Goal: Transaction & Acquisition: Purchase product/service

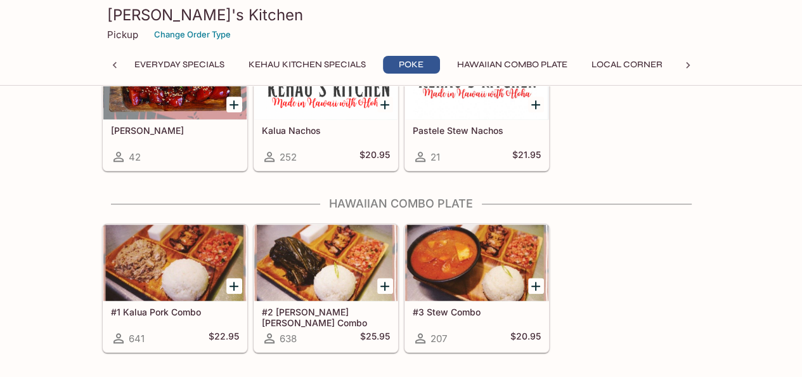
scroll to position [761, 0]
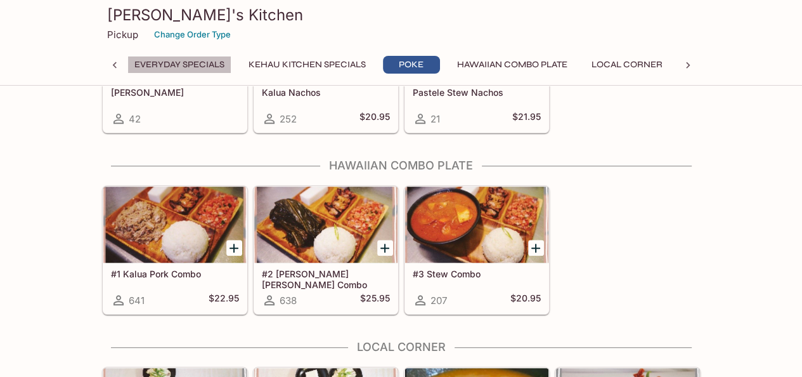
click at [172, 67] on button "Everyday Specials" at bounding box center [179, 65] width 104 height 18
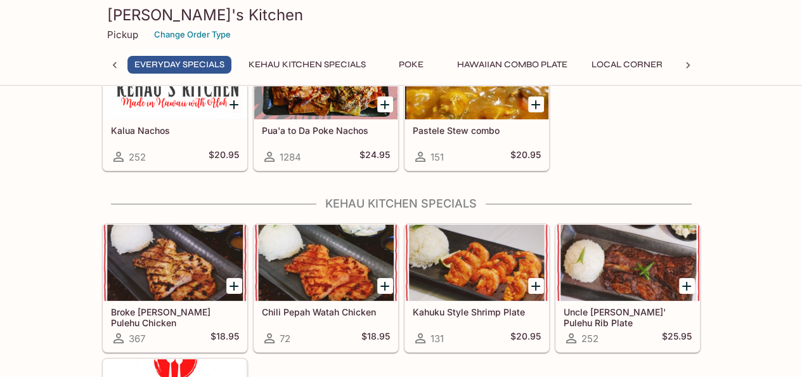
scroll to position [127, 0]
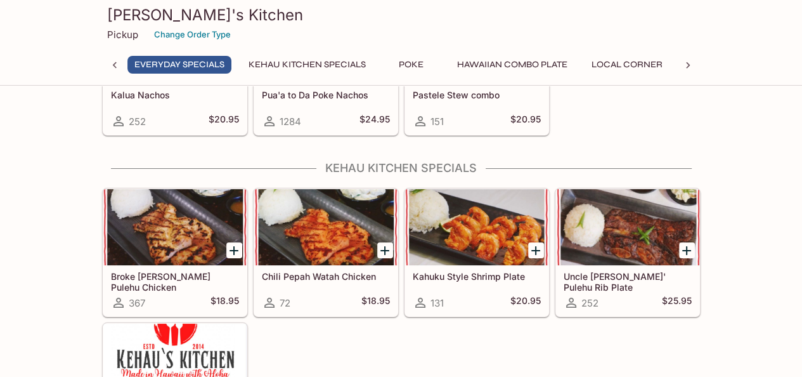
click at [157, 249] on div at bounding box center [174, 227] width 143 height 76
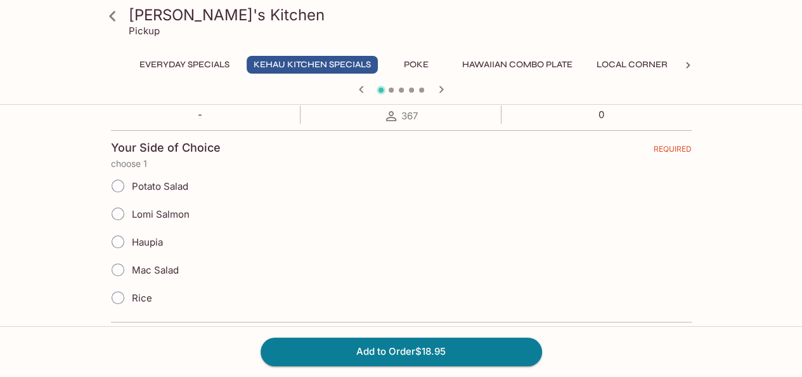
scroll to position [317, 0]
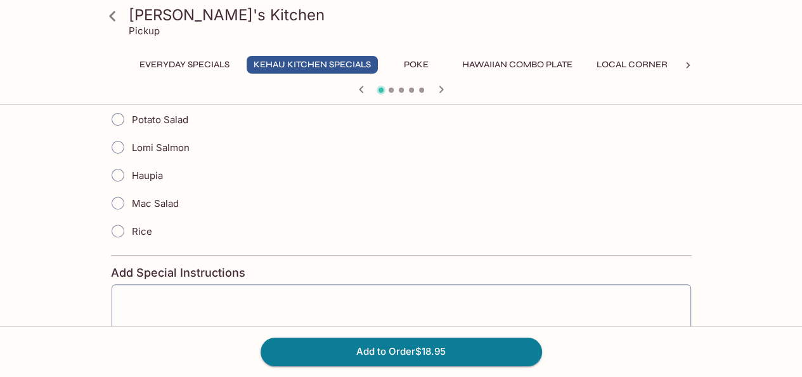
drag, startPoint x: 121, startPoint y: 226, endPoint x: 251, endPoint y: 230, distance: 130.7
click at [121, 226] on input "Rice" at bounding box center [118, 231] width 27 height 27
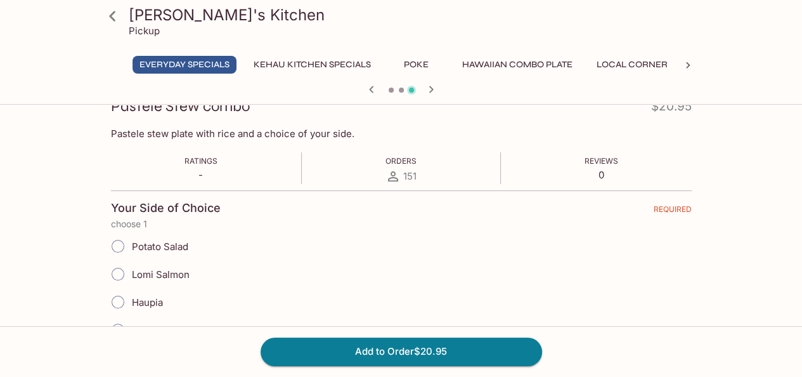
scroll to position [254, 0]
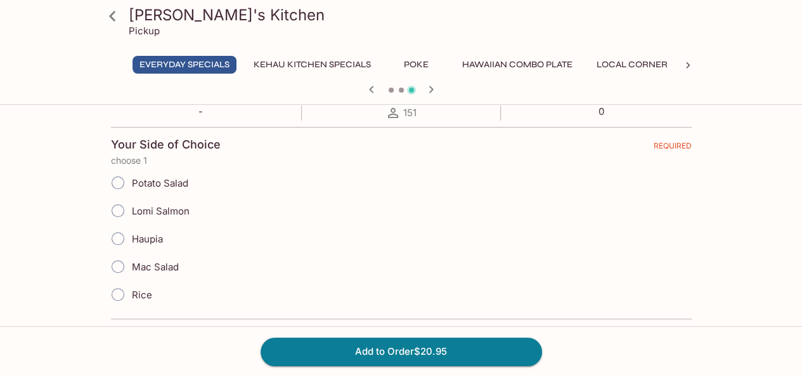
click at [137, 264] on span "Mac Salad" at bounding box center [155, 267] width 47 height 12
click at [131, 264] on input "Mac Salad" at bounding box center [118, 266] width 27 height 27
radio input "true"
click at [119, 297] on input "Rice" at bounding box center [118, 294] width 27 height 27
click at [125, 282] on input "Rice" at bounding box center [118, 294] width 27 height 27
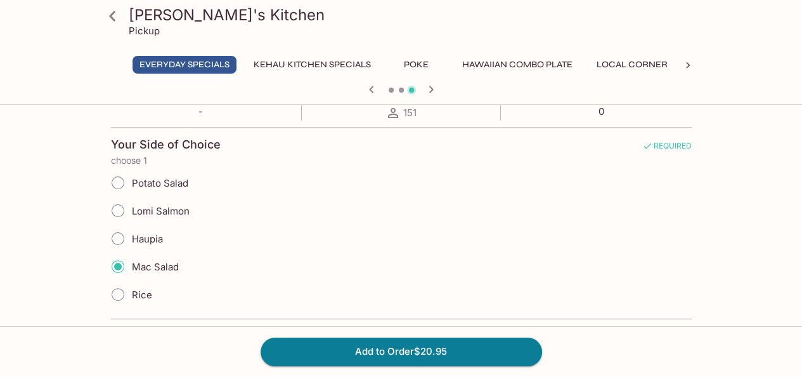
radio input "true"
click at [118, 290] on input "Rice" at bounding box center [118, 294] width 27 height 27
radio input "true"
click at [115, 265] on input "Mac Salad" at bounding box center [118, 266] width 27 height 27
drag, startPoint x: 116, startPoint y: 236, endPoint x: 122, endPoint y: 244, distance: 9.5
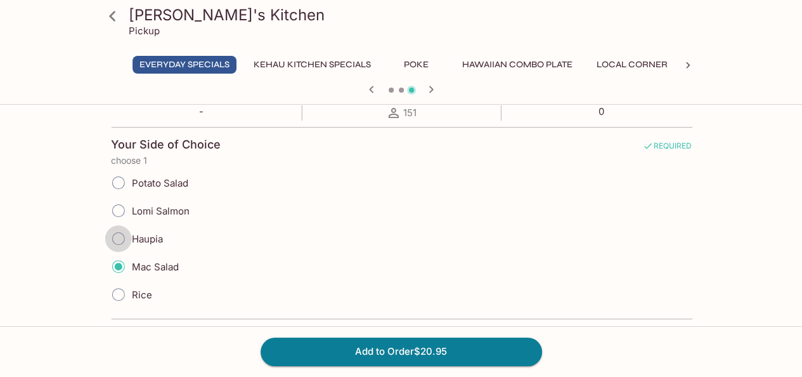
click at [120, 241] on input "Haupia" at bounding box center [118, 238] width 27 height 27
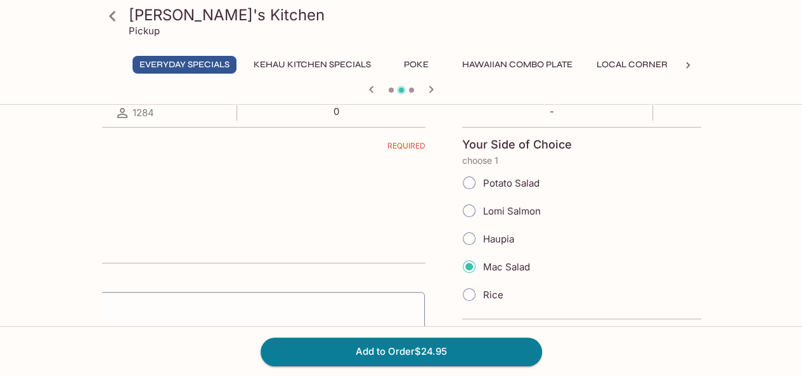
click at [0, 226] on div "[PERSON_NAME]'s Kitchen Pickup Everyday Specials Kehau Kitchen Specials Poke Ha…" at bounding box center [401, 196] width 802 height 680
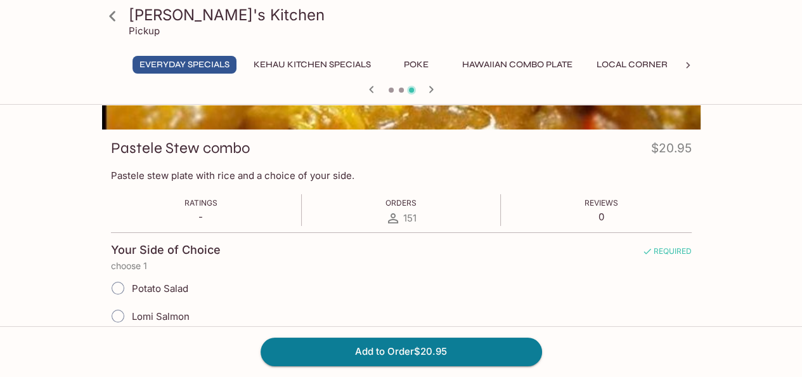
scroll to position [0, 0]
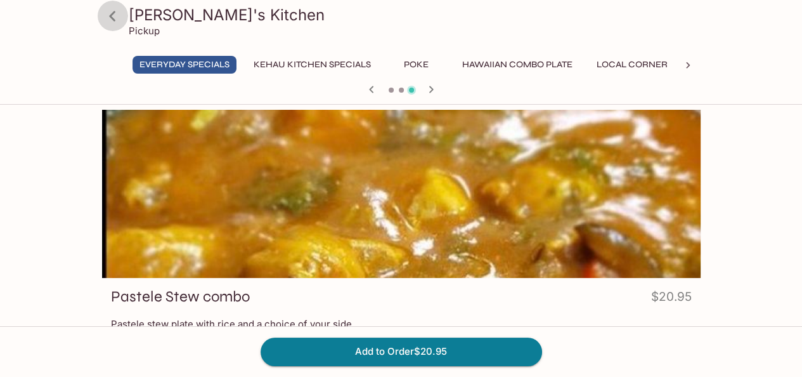
click at [101, 17] on icon at bounding box center [112, 16] width 22 height 22
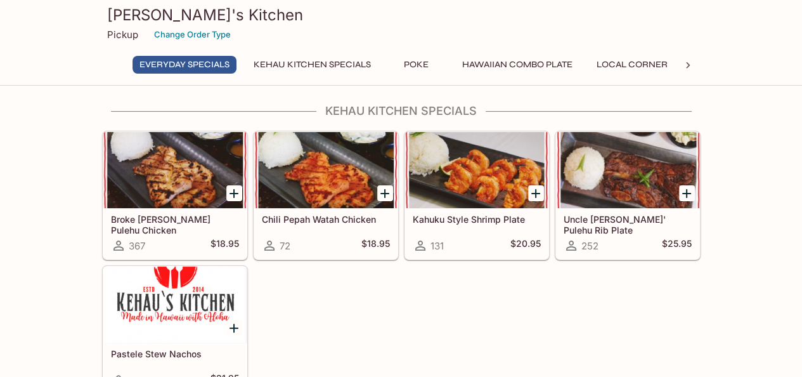
scroll to position [190, 0]
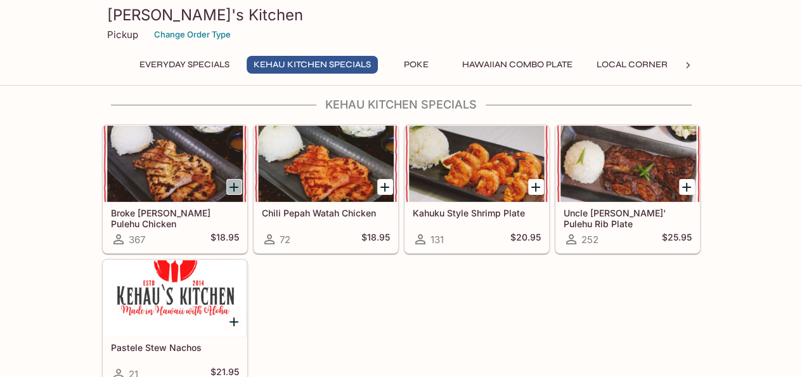
click at [233, 180] on icon "Add Broke Da Mouth Pulehu Chicken" at bounding box center [233, 186] width 15 height 15
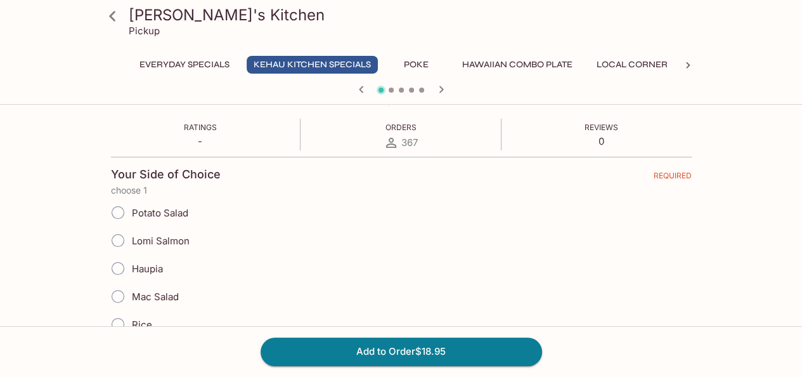
scroll to position [254, 0]
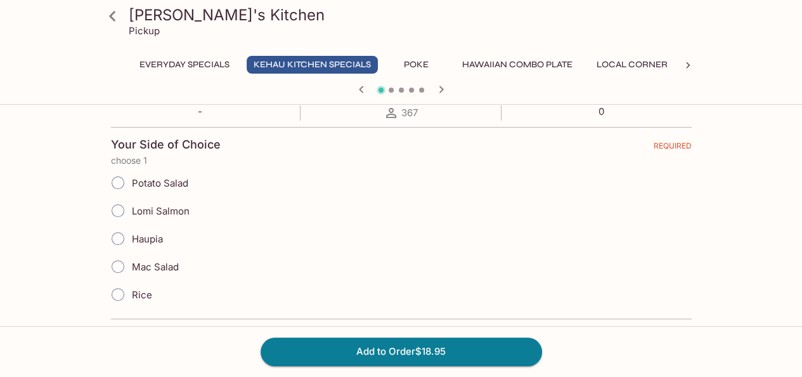
click at [121, 292] on input "Rice" at bounding box center [118, 294] width 27 height 27
radio input "true"
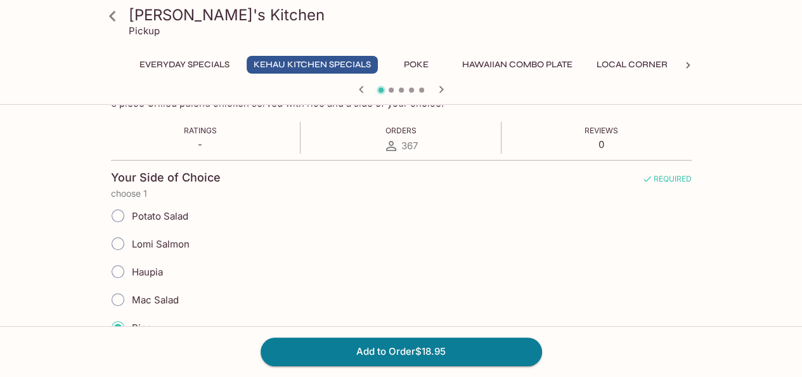
scroll to position [0, 0]
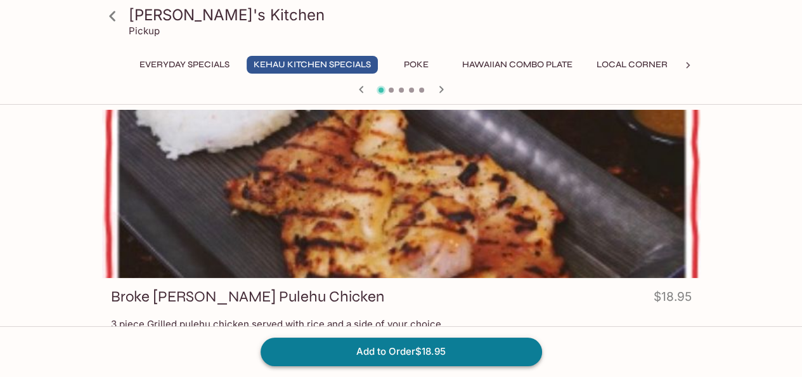
click at [344, 343] on button "Add to Order $18.95" at bounding box center [402, 351] width 282 height 28
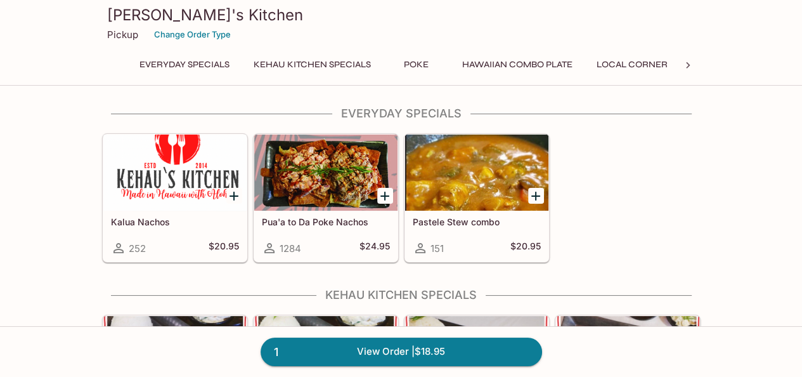
click at [206, 185] on div at bounding box center [174, 172] width 143 height 76
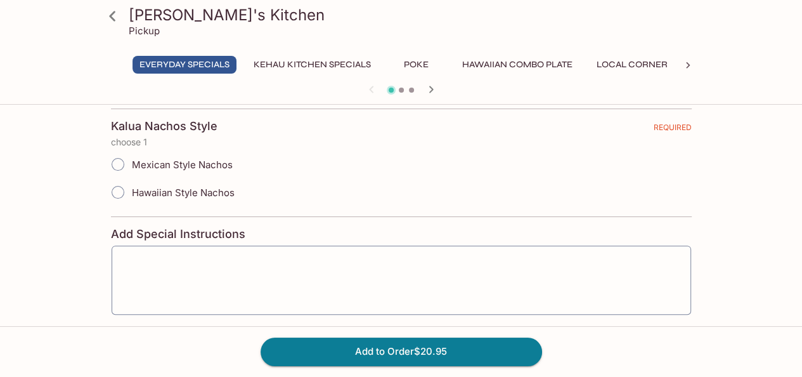
scroll to position [229, 0]
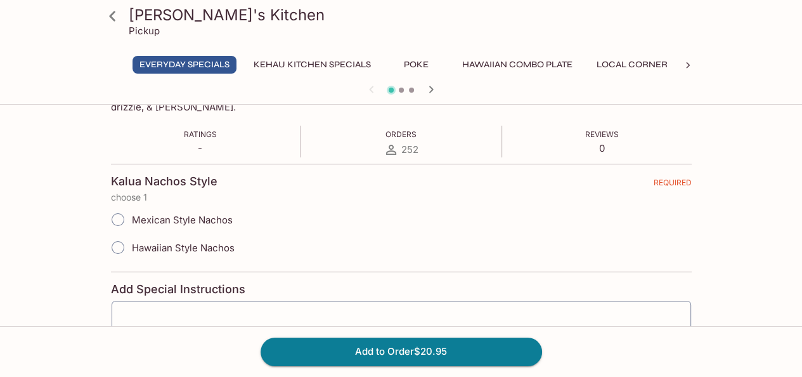
click at [203, 244] on span "Hawaiian Style Nachos" at bounding box center [183, 248] width 103 height 12
click at [131, 244] on input "Hawaiian Style Nachos" at bounding box center [118, 247] width 27 height 27
radio input "true"
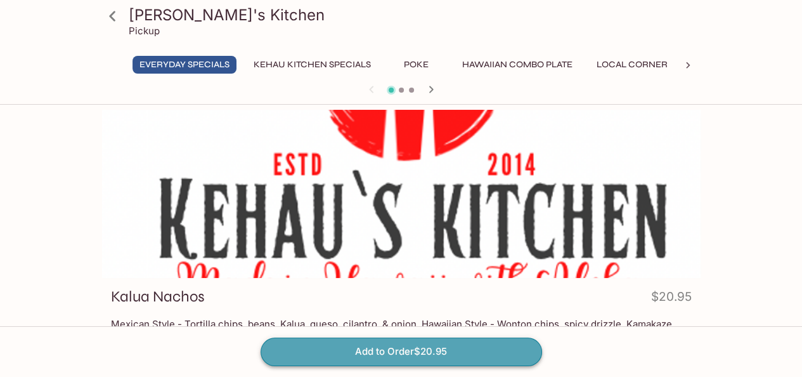
click at [333, 346] on button "Add to Order $20.95" at bounding box center [402, 351] width 282 height 28
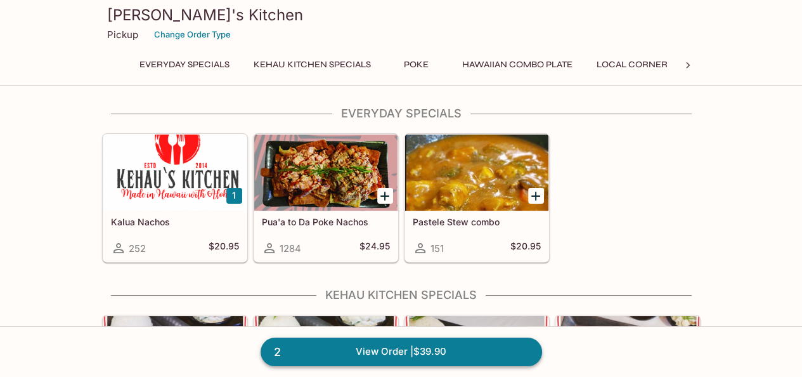
click at [374, 353] on link "2 View Order | $39.90" at bounding box center [402, 351] width 282 height 28
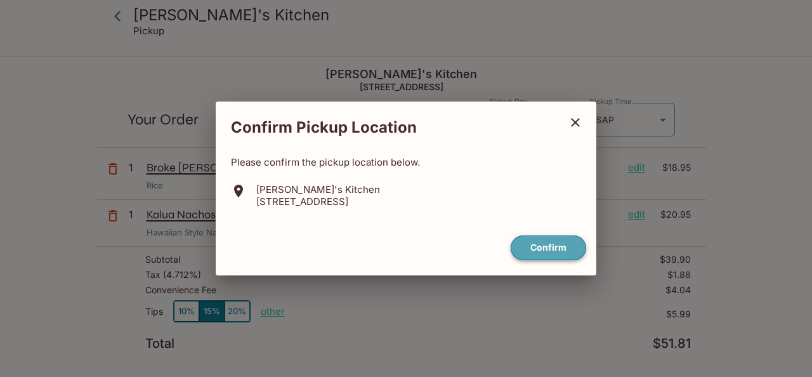
click at [566, 247] on button "Confirm" at bounding box center [548, 247] width 75 height 25
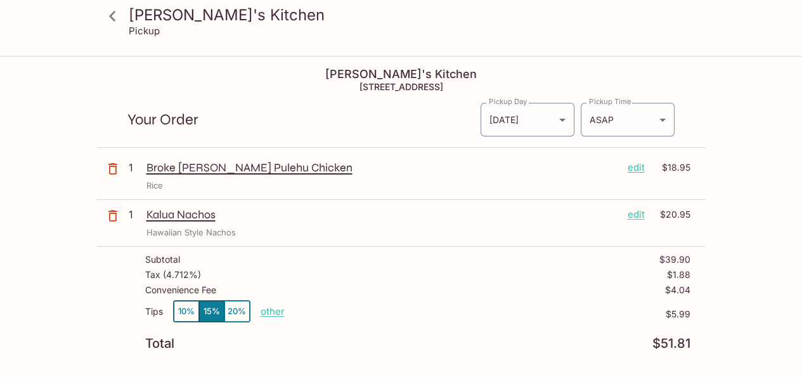
scroll to position [63, 0]
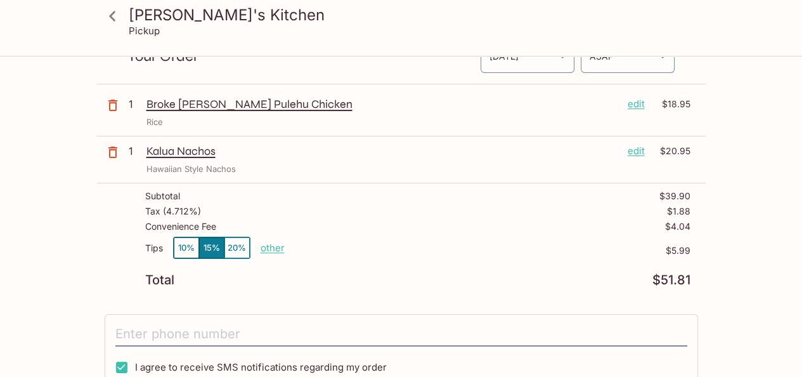
click at [274, 248] on p "other" at bounding box center [273, 248] width 24 height 12
click at [183, 249] on button "10%" at bounding box center [186, 247] width 25 height 21
click at [259, 248] on div "Tips 10% 15% 20% other" at bounding box center [215, 250] width 140 height 27
click at [273, 247] on p "other" at bounding box center [273, 248] width 24 height 12
drag, startPoint x: 322, startPoint y: 247, endPoint x: 388, endPoint y: 241, distance: 66.2
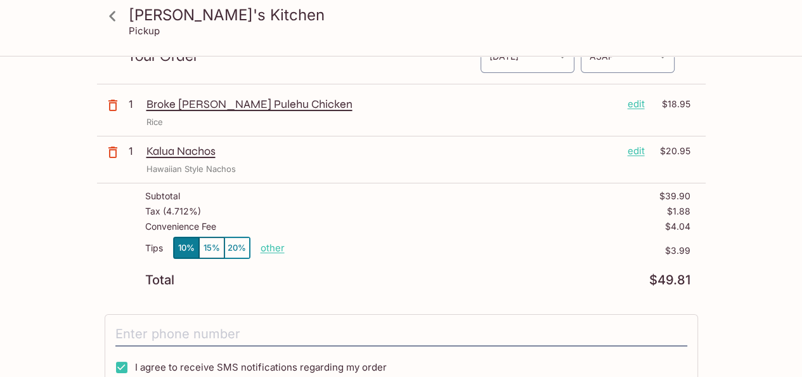
click at [274, 247] on p "other" at bounding box center [273, 248] width 24 height 12
drag, startPoint x: 341, startPoint y: 248, endPoint x: 396, endPoint y: 248, distance: 55.2
click at [396, 248] on div "Tips 10% 15% 20% Done 3.99 $3.99" at bounding box center [417, 255] width 545 height 37
click at [396, 253] on p "$3.99" at bounding box center [531, 250] width 319 height 10
click at [279, 247] on p "other" at bounding box center [273, 248] width 24 height 12
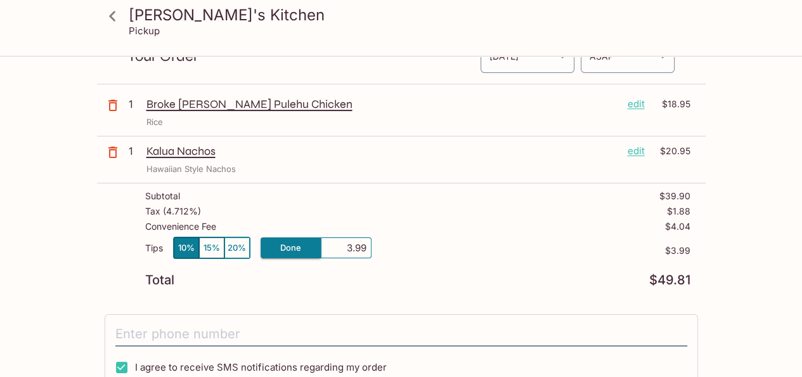
drag, startPoint x: 346, startPoint y: 249, endPoint x: 398, endPoint y: 246, distance: 52.7
click at [398, 246] on div "Tips 10% 15% 20% Done 3.99 $3.99" at bounding box center [417, 255] width 545 height 37
type input "0.00"
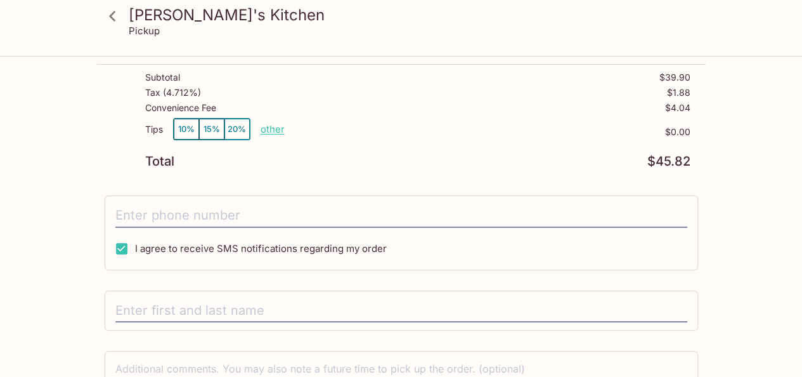
scroll to position [190, 0]
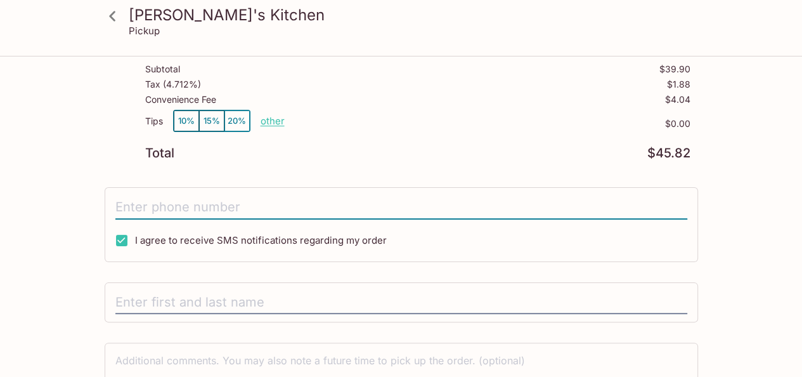
click at [217, 210] on input "tel" at bounding box center [401, 207] width 572 height 24
click at [121, 239] on input "I agree to receive SMS notifications regarding my order" at bounding box center [121, 240] width 25 height 25
checkbox input "false"
click at [189, 202] on input "tel" at bounding box center [401, 207] width 572 height 24
type input "[PHONE_NUMBER]"
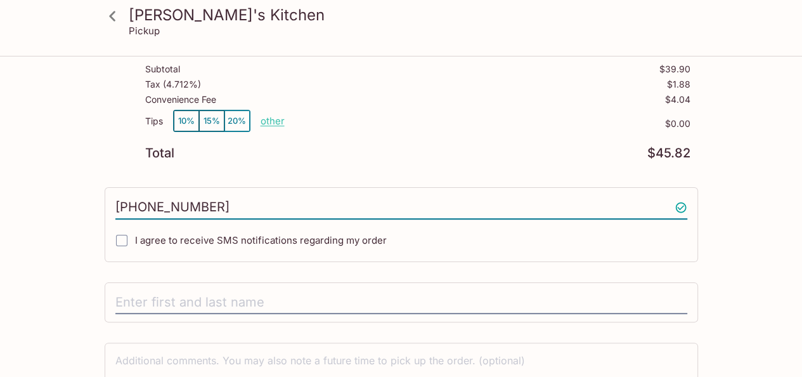
click at [117, 237] on input "I agree to receive SMS notifications regarding my order" at bounding box center [121, 240] width 25 height 25
checkbox input "true"
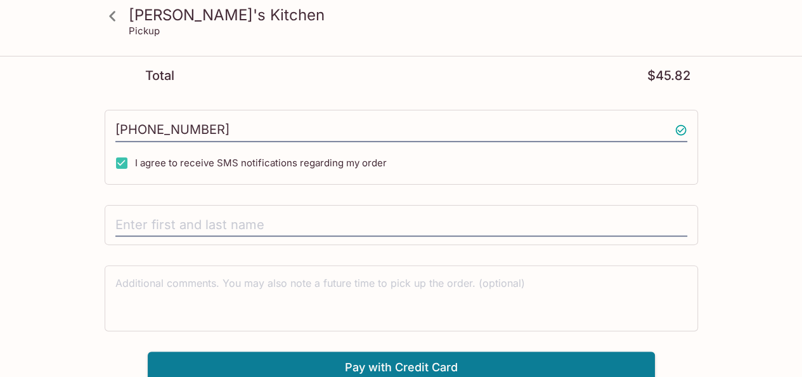
scroll to position [271, 0]
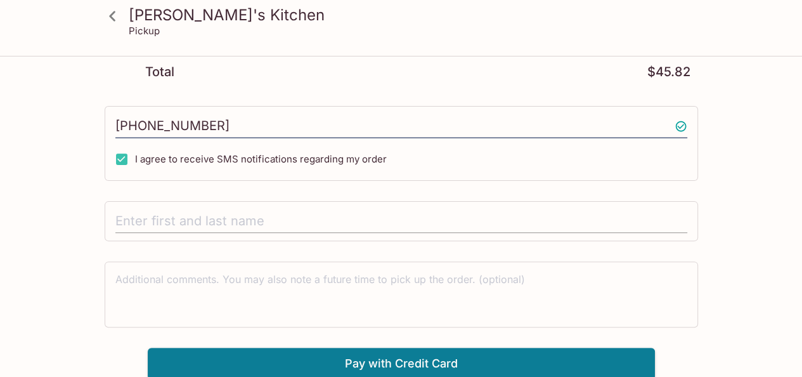
click at [274, 216] on input "text" at bounding box center [401, 221] width 572 height 24
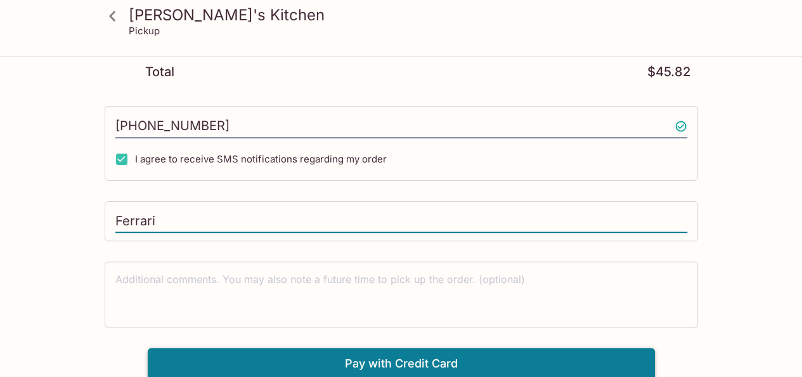
type input "Ferrari"
click at [508, 356] on button "Pay with Credit Card" at bounding box center [401, 364] width 507 height 32
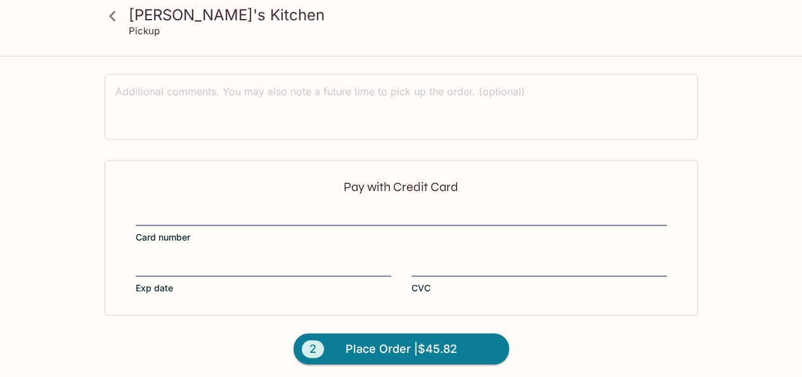
scroll to position [462, 0]
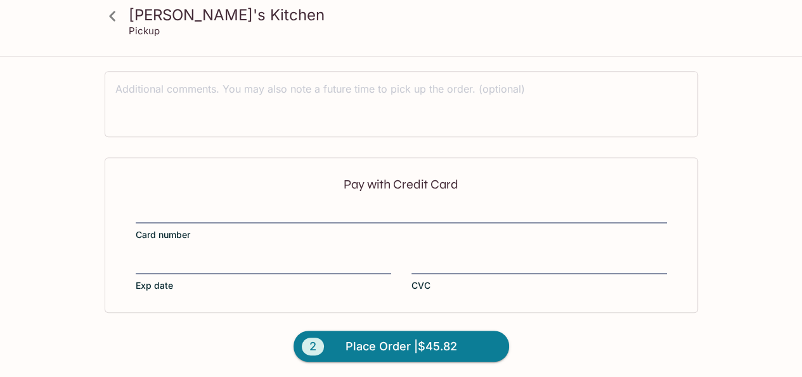
click at [436, 199] on div "Pay with Credit Card Card number Exp date CVC" at bounding box center [402, 234] width 594 height 155
click at [416, 345] on span "Place Order | $45.82" at bounding box center [402, 346] width 112 height 20
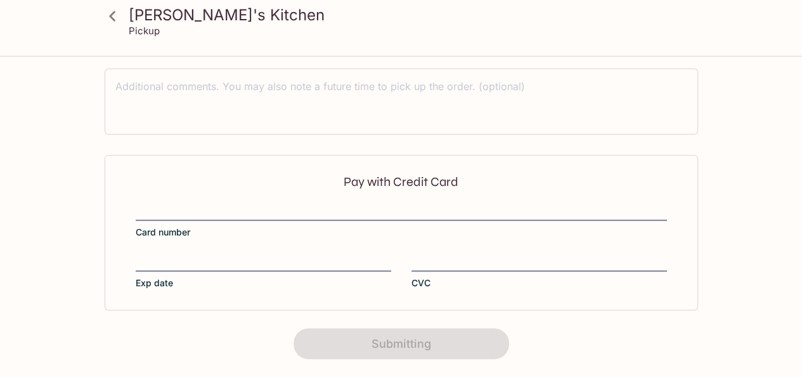
scroll to position [0, 0]
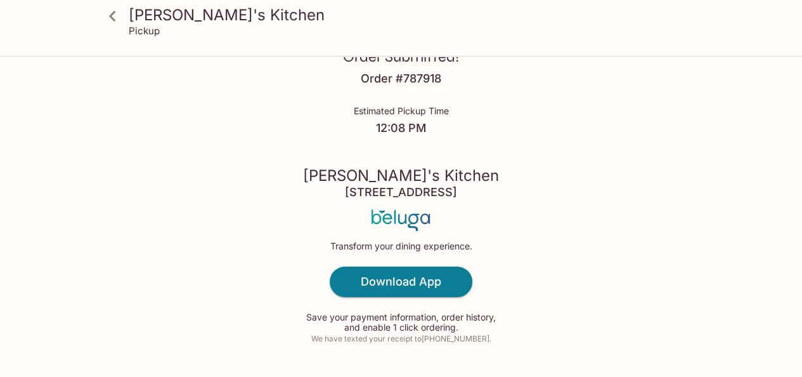
scroll to position [83, 0]
